Goal: Task Accomplishment & Management: Manage account settings

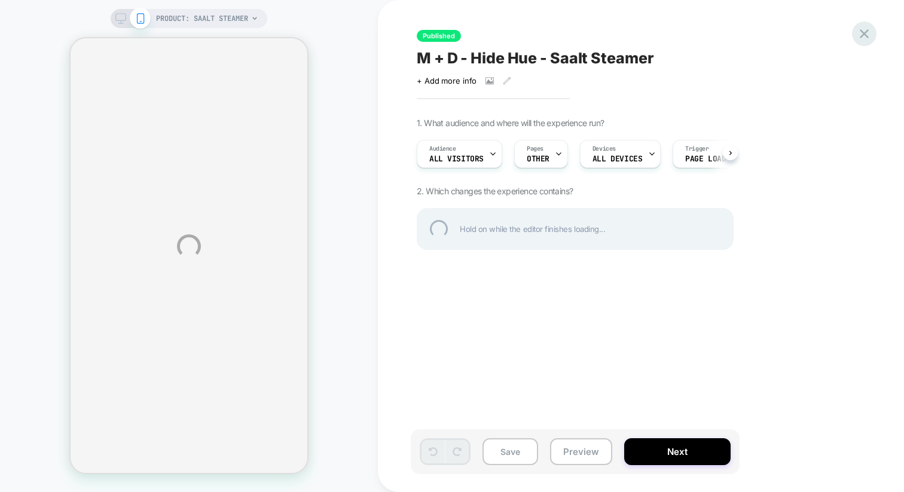
click at [865, 36] on div at bounding box center [864, 34] width 25 height 25
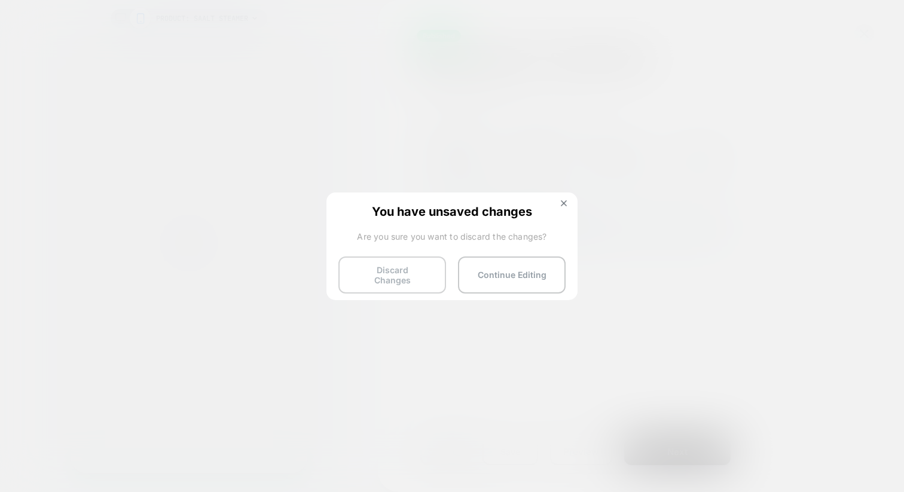
click at [376, 272] on button "Discard Changes" at bounding box center [393, 275] width 108 height 37
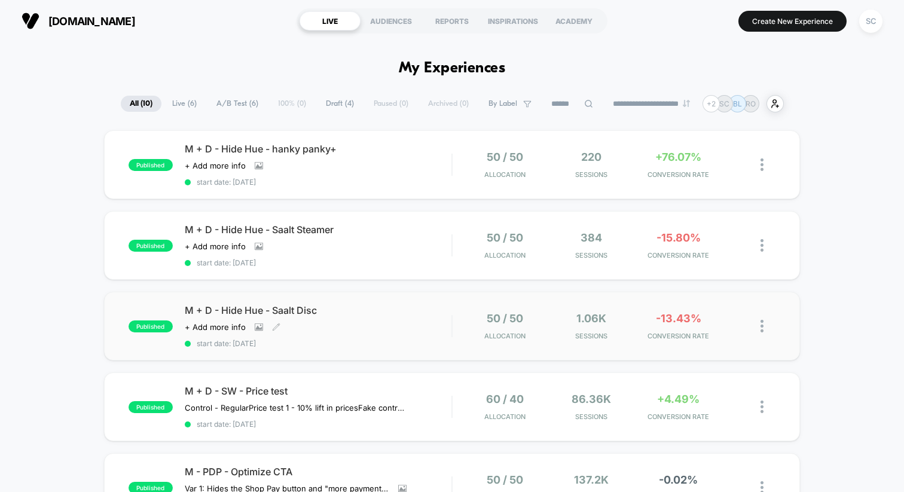
click at [392, 324] on div "M + D - Hide Hue - Saalt Disc Click to view images Click to edit experience det…" at bounding box center [318, 326] width 267 height 44
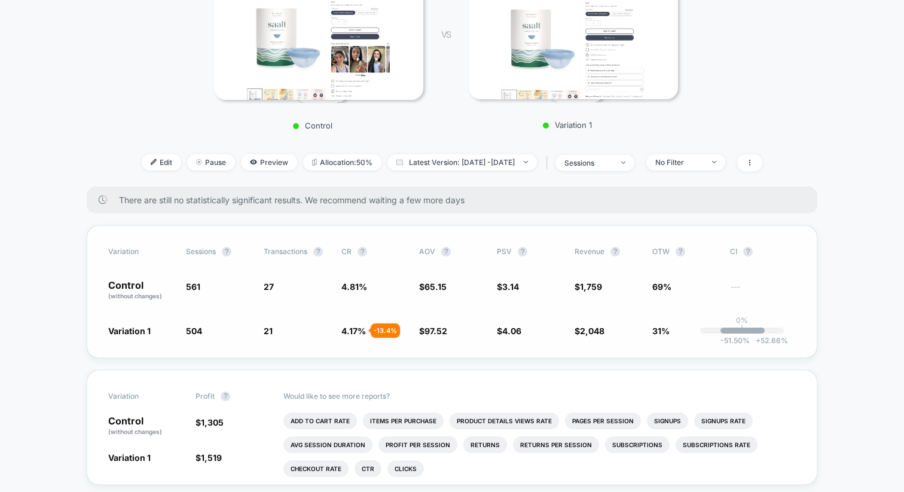
scroll to position [203, 0]
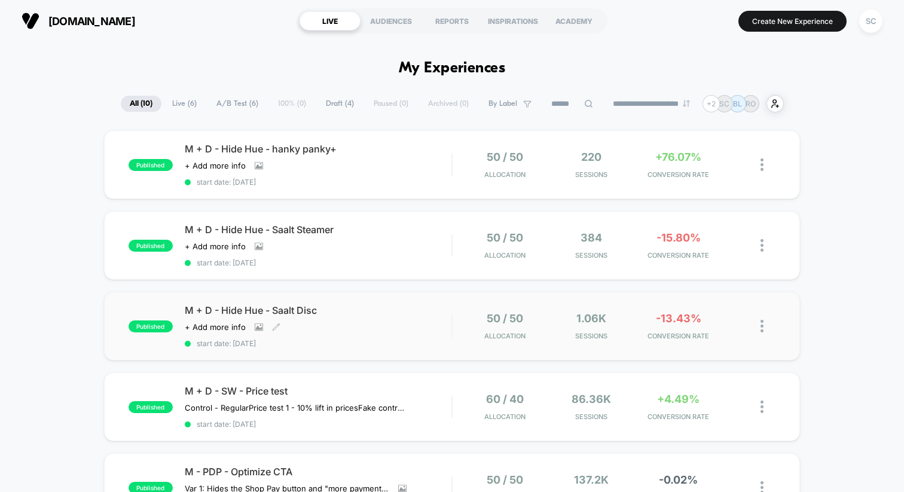
click at [383, 320] on div "M + D - Hide Hue - Saalt Disc Click to view images Click to edit experience det…" at bounding box center [318, 326] width 267 height 44
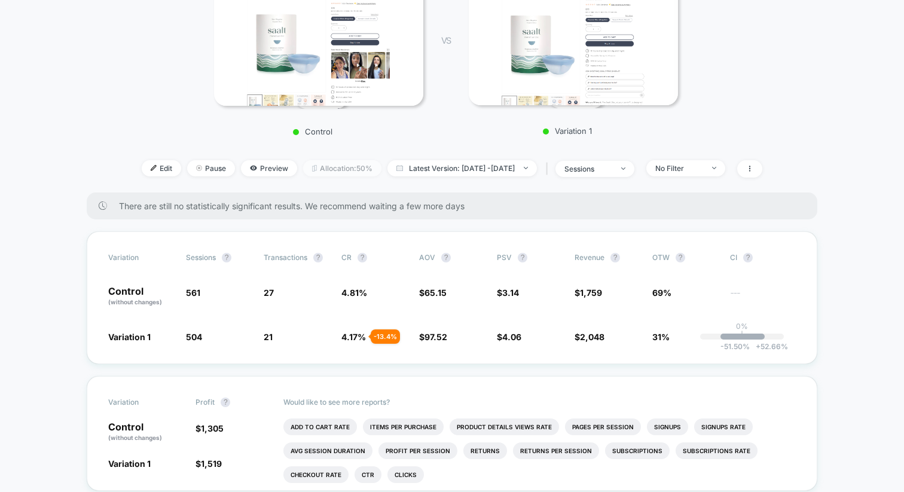
scroll to position [206, 0]
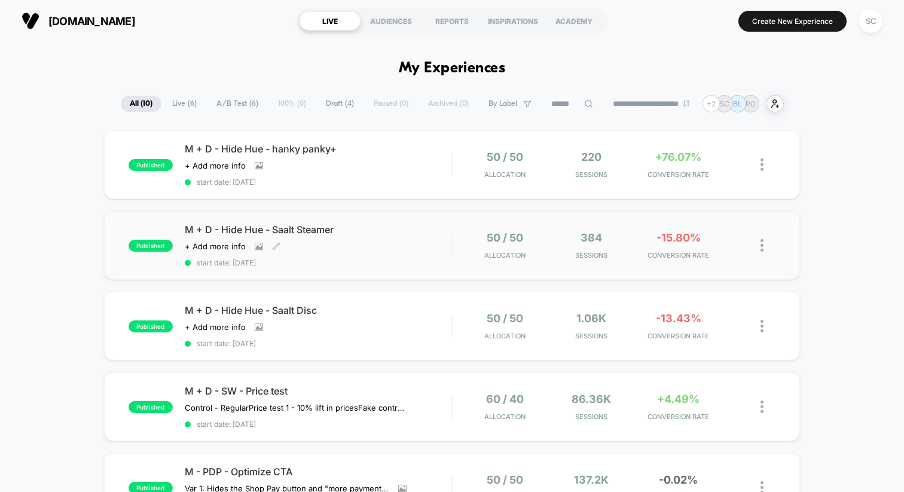
click at [395, 244] on div "M + D - Hide Hue - Saalt Steamer Click to view images Click to edit experience …" at bounding box center [318, 246] width 267 height 44
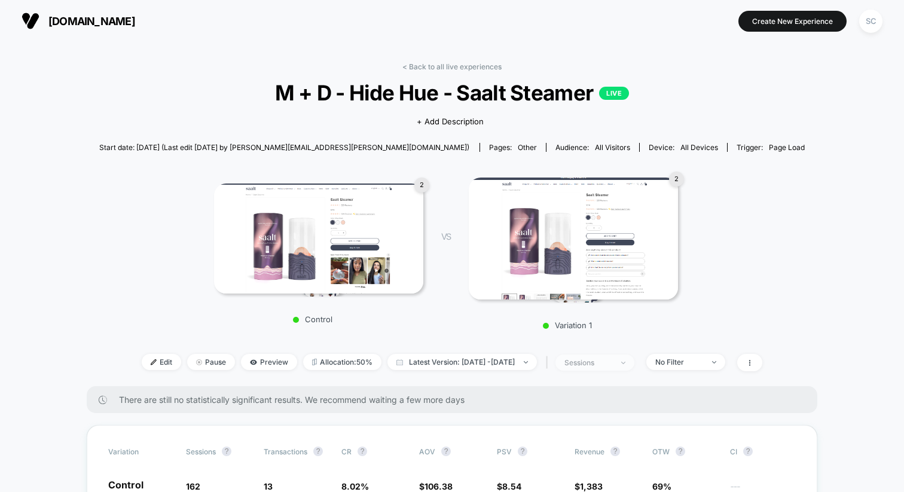
click at [607, 368] on span "sessions" at bounding box center [595, 363] width 79 height 16
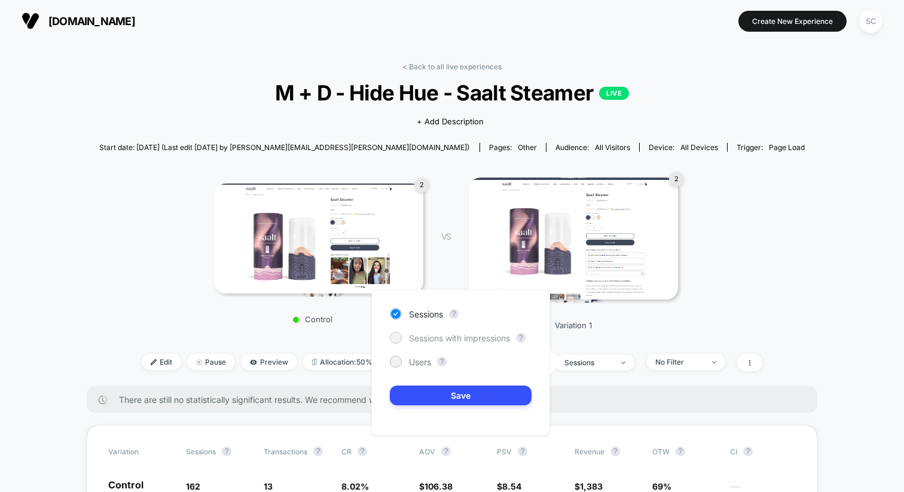
click at [500, 339] on span "Sessions with impressions" at bounding box center [459, 338] width 101 height 10
click at [462, 395] on button "Save" at bounding box center [461, 396] width 142 height 20
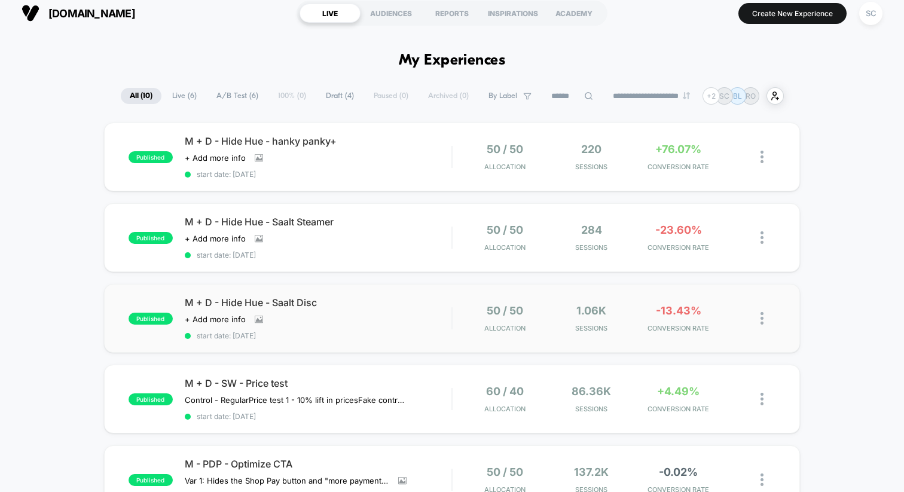
scroll to position [9, 0]
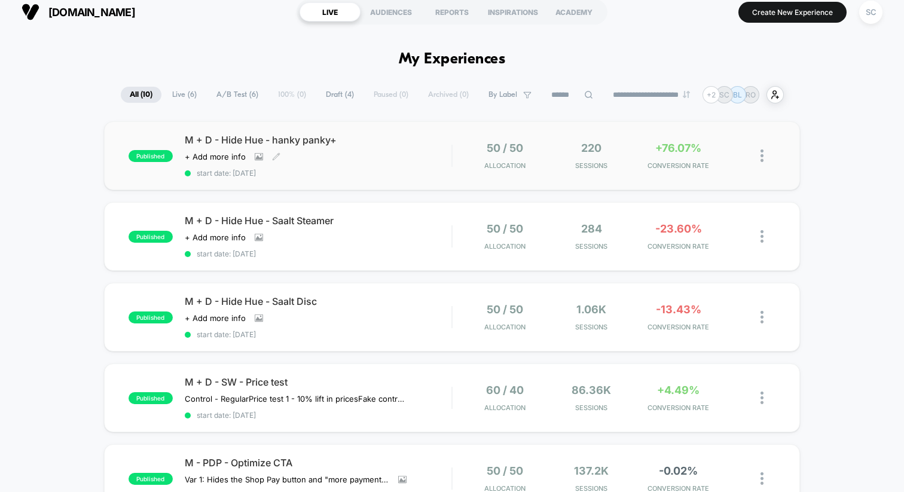
click at [372, 165] on div "M + D - Hide Hue - hanky panky+ Click to view images Click to edit experience d…" at bounding box center [318, 156] width 267 height 44
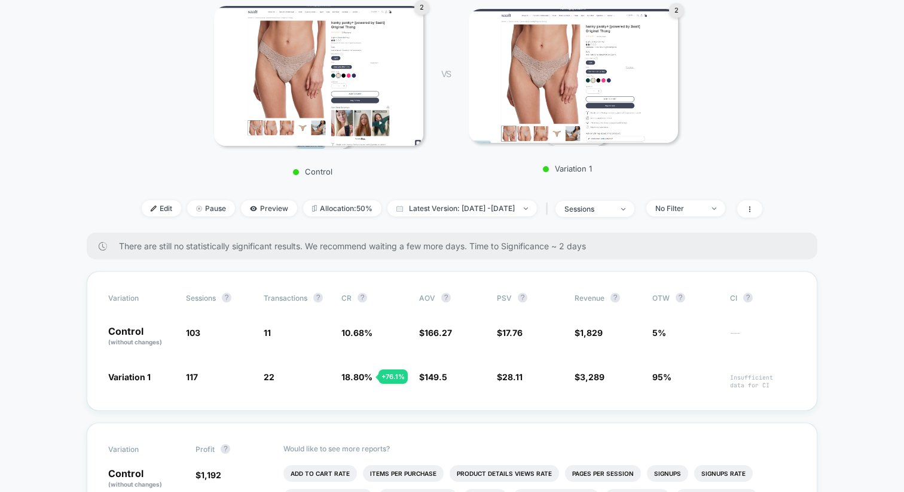
scroll to position [196, 0]
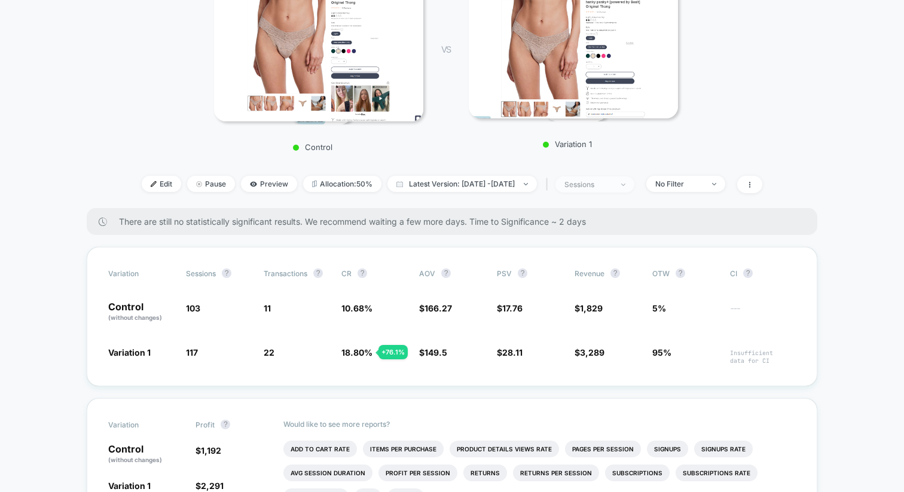
click at [602, 192] on span "sessions" at bounding box center [595, 184] width 79 height 16
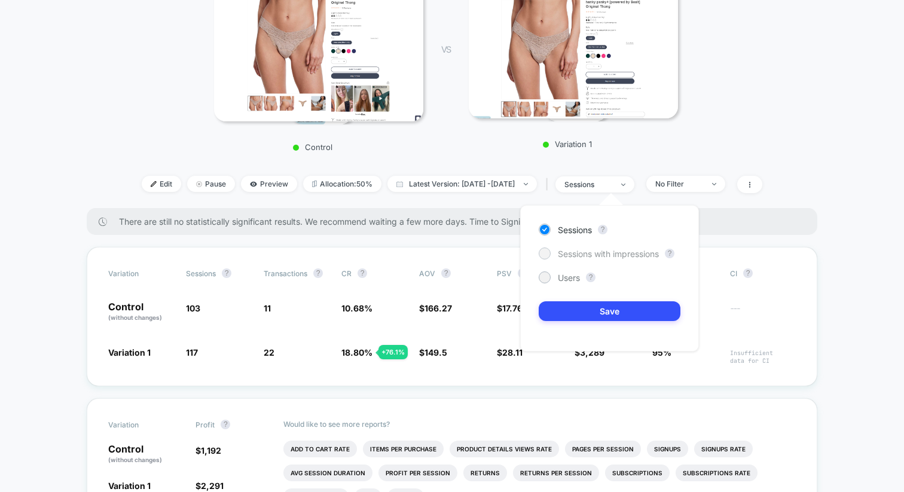
click at [590, 249] on span "Sessions with impressions" at bounding box center [608, 254] width 101 height 10
click at [559, 315] on button "Save" at bounding box center [610, 311] width 142 height 20
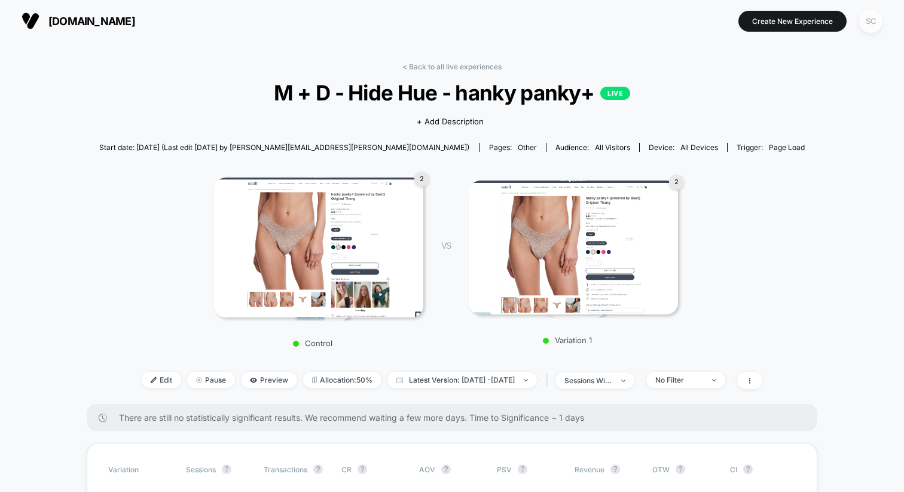
click at [866, 20] on div "SC" at bounding box center [871, 21] width 23 height 23
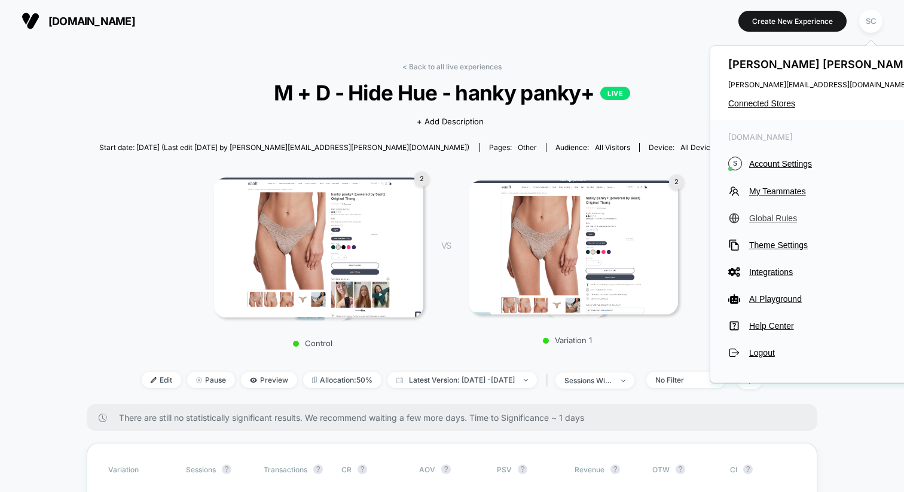
click at [756, 218] on span "Global Rules" at bounding box center [834, 219] width 168 height 10
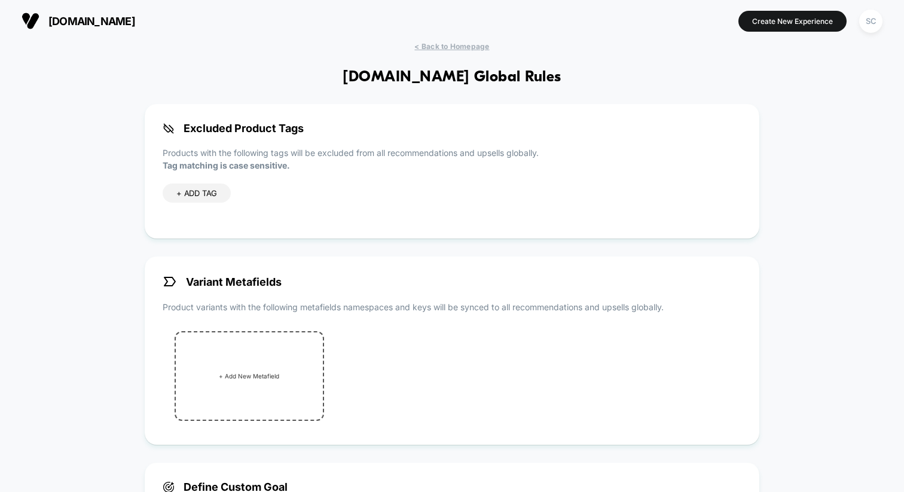
scroll to position [301, 0]
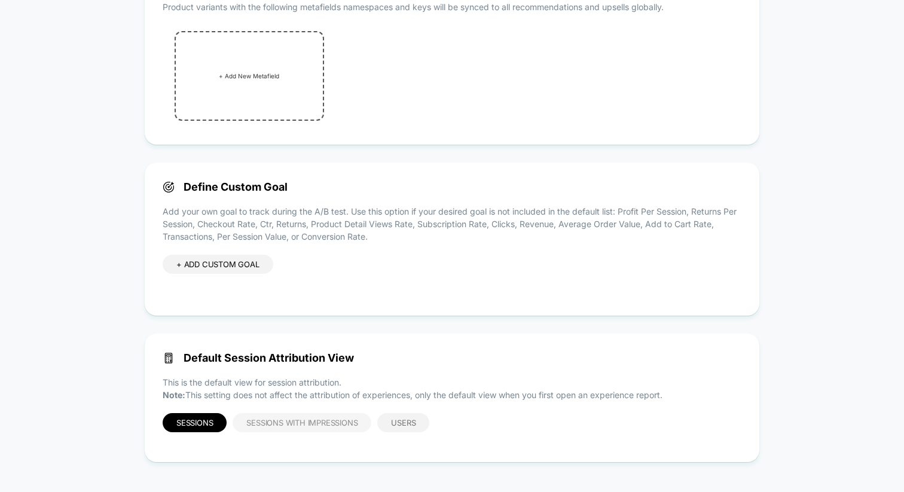
click at [254, 421] on span "Sessions with Impressions" at bounding box center [301, 423] width 111 height 10
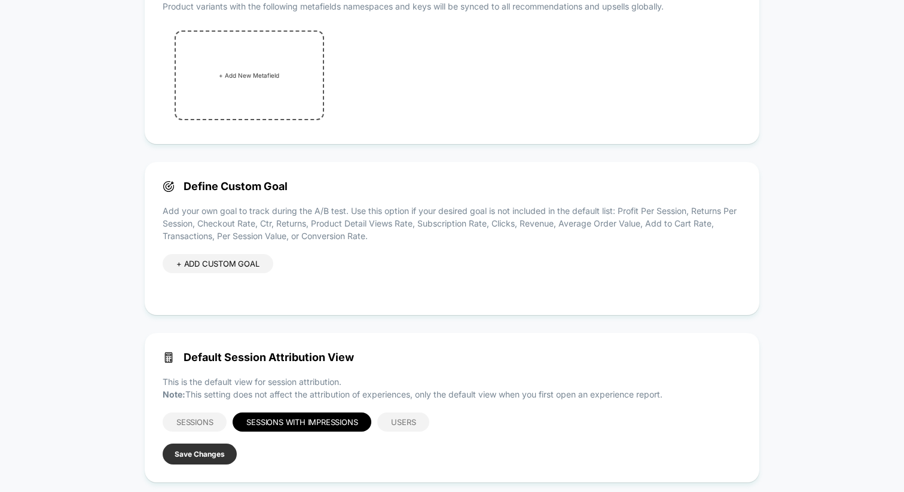
click at [223, 447] on button "Save Changes" at bounding box center [200, 454] width 74 height 21
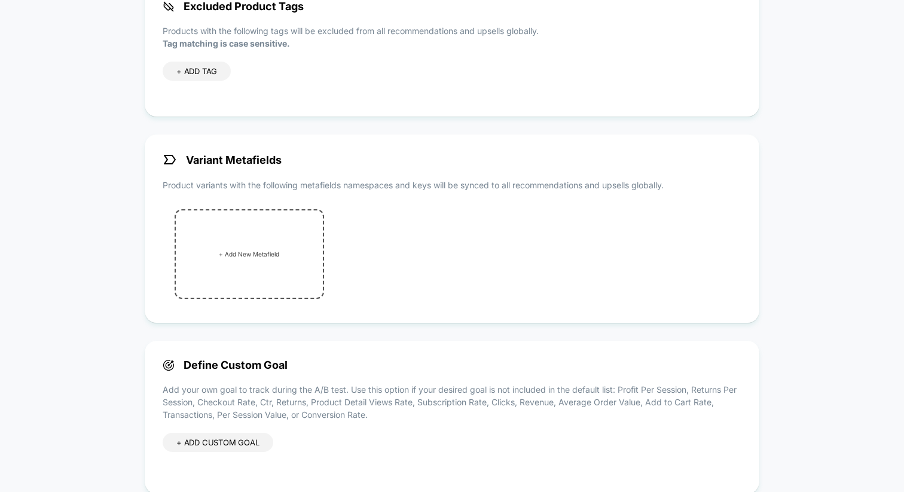
scroll to position [0, 0]
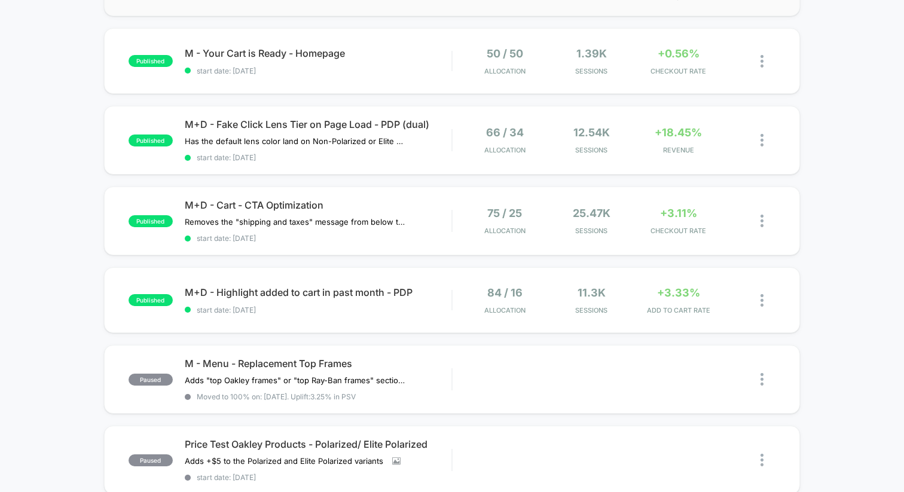
scroll to position [261, 0]
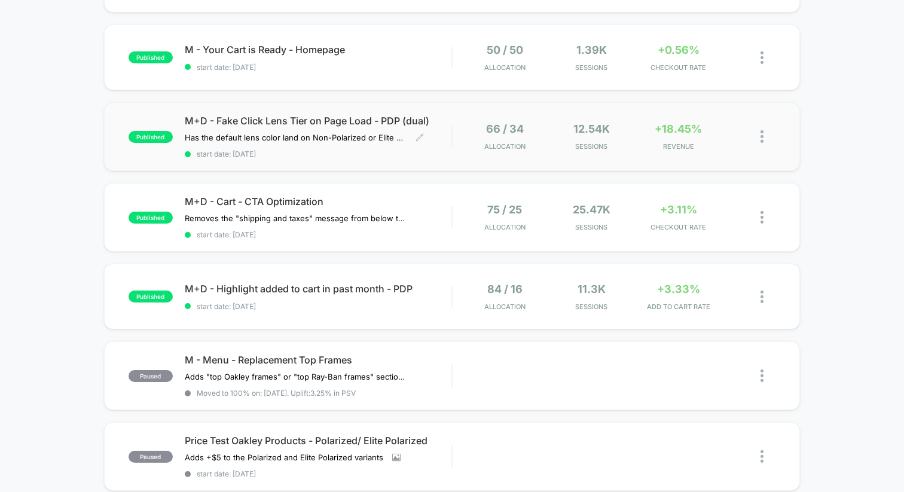
click at [319, 132] on div "M+D - Fake Click Lens Tier on Page Load - PDP (dual) Has the default lens color…" at bounding box center [318, 137] width 267 height 44
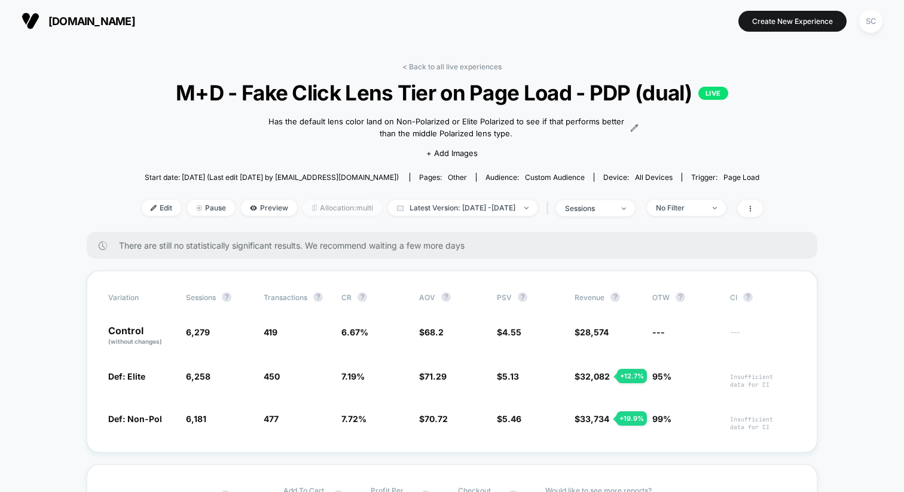
click at [306, 212] on span "Allocation: multi" at bounding box center [342, 208] width 79 height 16
